Goal: Find specific page/section: Find specific page/section

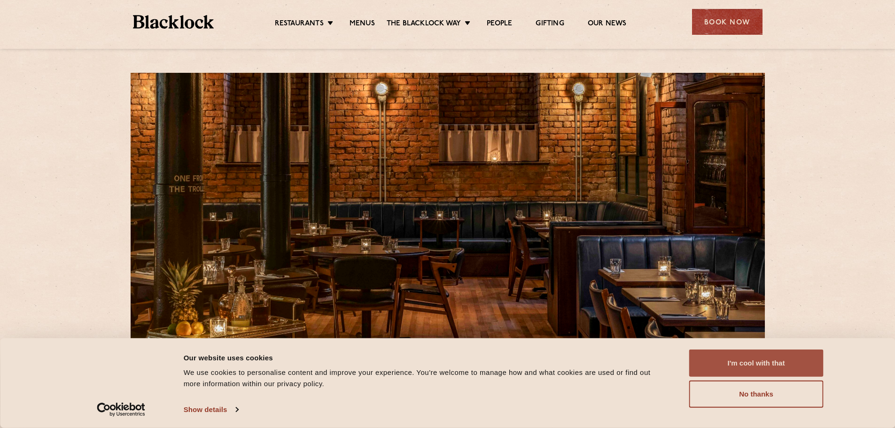
click at [747, 361] on button "I'm cool with that" at bounding box center [756, 362] width 134 height 27
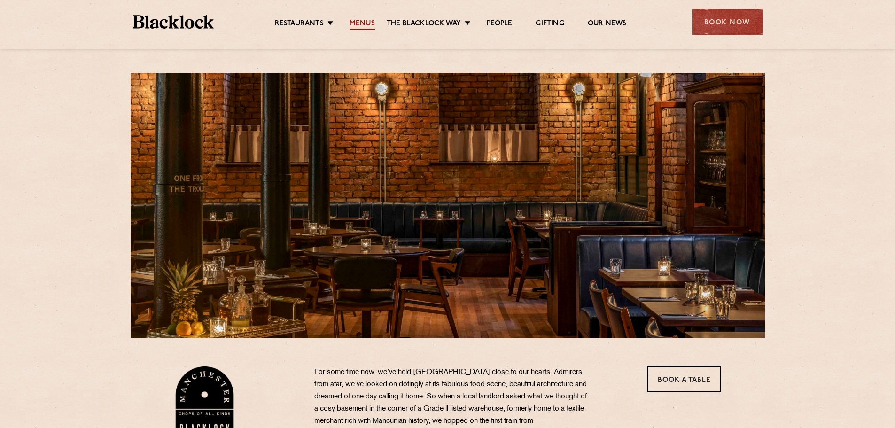
click at [361, 21] on link "Menus" at bounding box center [361, 24] width 25 height 10
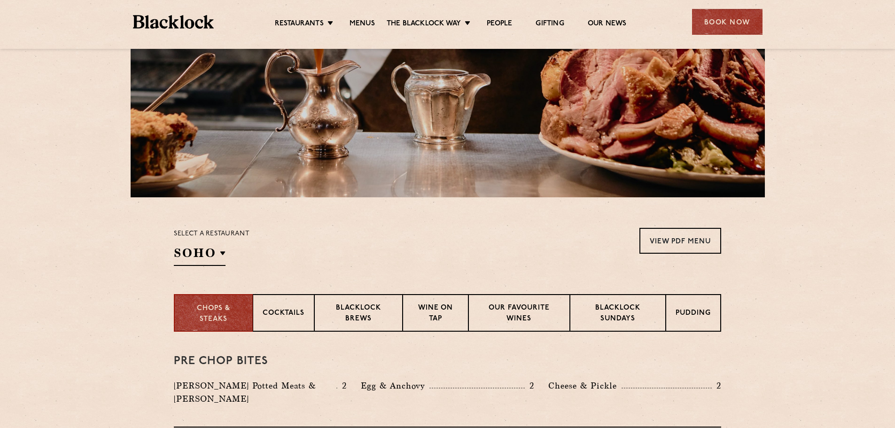
scroll to position [188, 0]
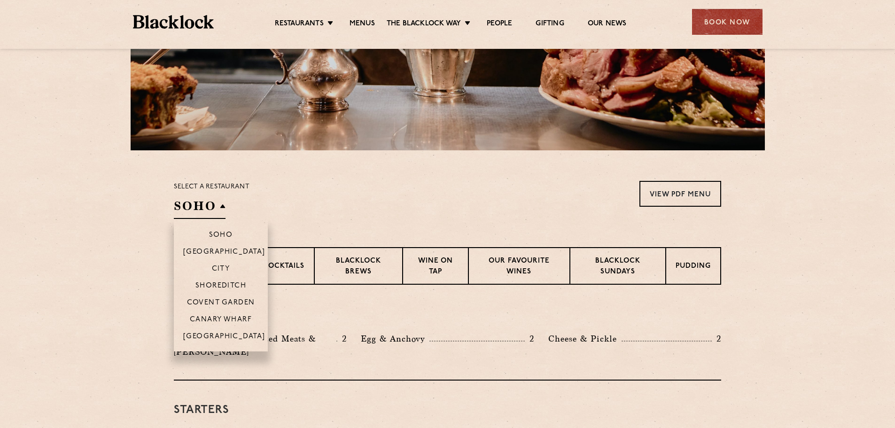
click at [224, 207] on h2 "SOHO" at bounding box center [200, 208] width 52 height 21
click at [211, 211] on h2 "SOHO" at bounding box center [200, 208] width 52 height 21
click at [217, 337] on p "[GEOGRAPHIC_DATA]" at bounding box center [224, 337] width 82 height 9
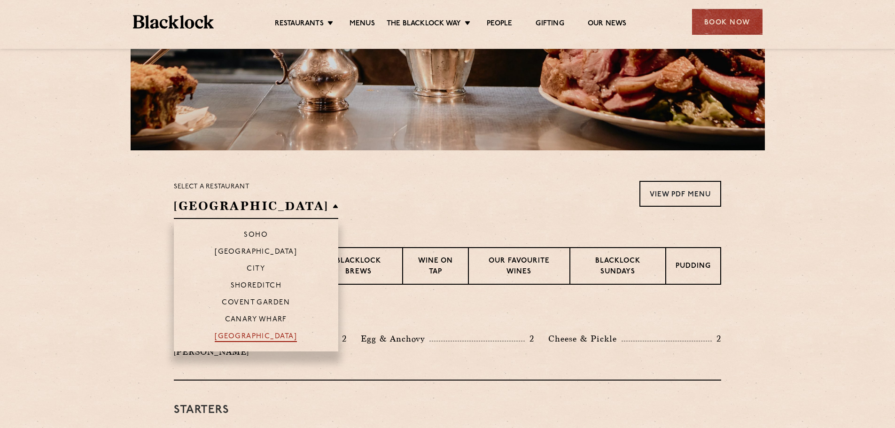
click at [217, 335] on p "[GEOGRAPHIC_DATA]" at bounding box center [256, 337] width 82 height 9
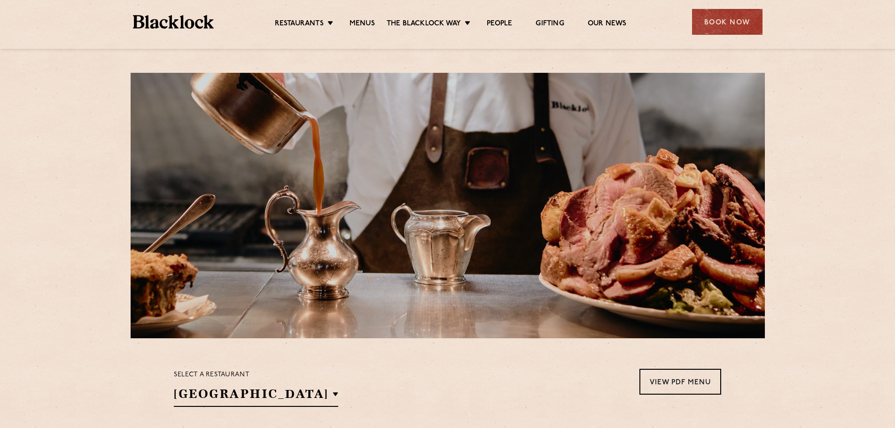
scroll to position [47, 0]
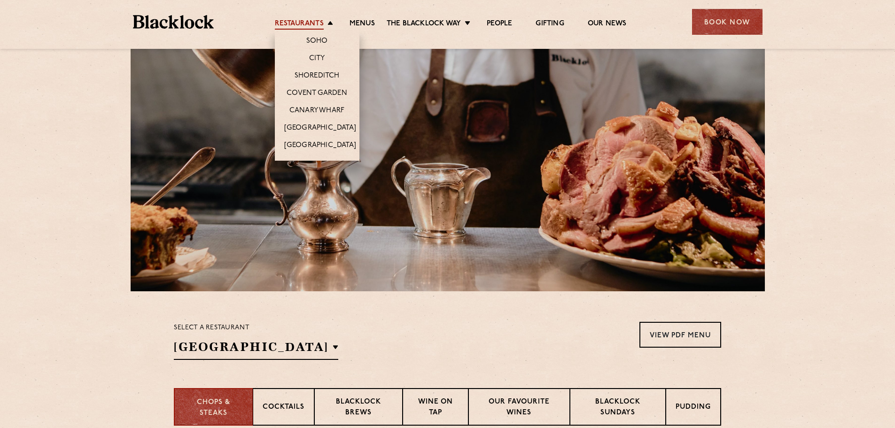
click at [299, 19] on link "Restaurants" at bounding box center [299, 24] width 49 height 10
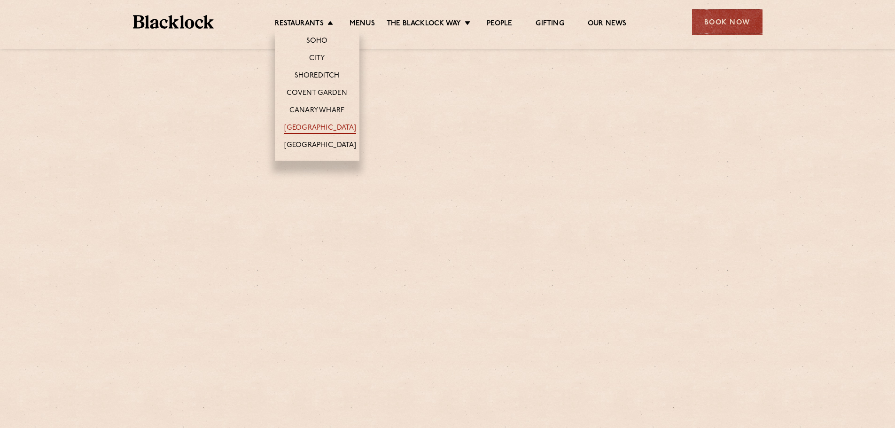
click at [322, 128] on link "[GEOGRAPHIC_DATA]" at bounding box center [320, 129] width 72 height 10
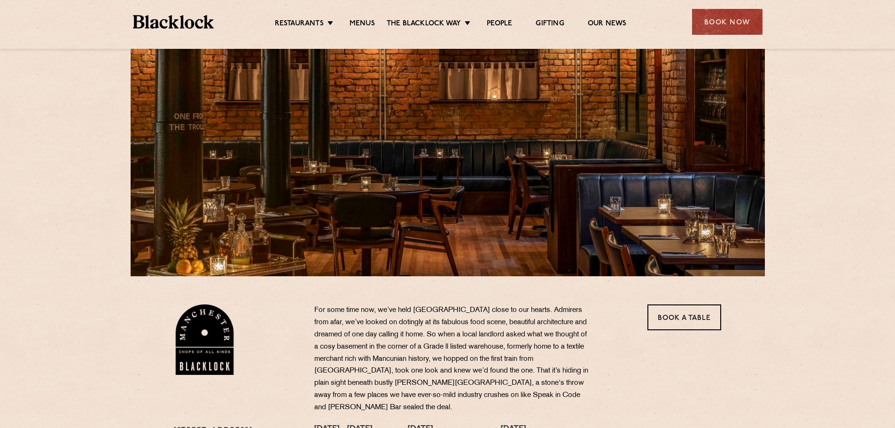
scroll to position [15, 0]
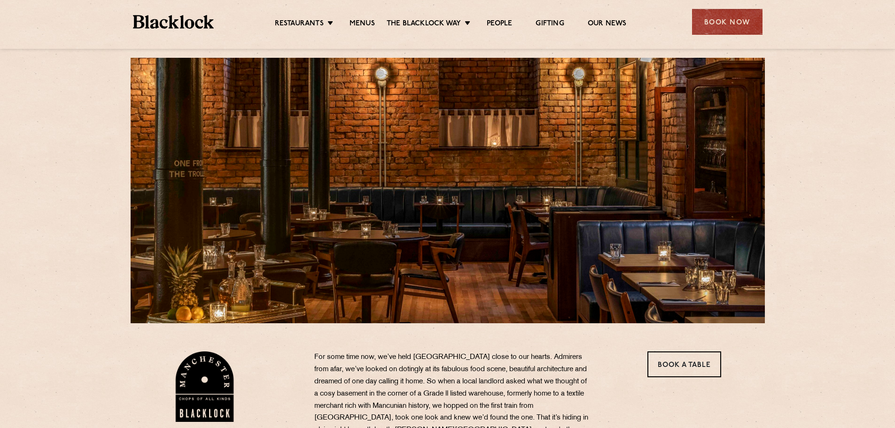
click at [697, 176] on div at bounding box center [448, 190] width 634 height 265
click at [481, 173] on div at bounding box center [448, 190] width 634 height 265
